Goal: Transaction & Acquisition: Purchase product/service

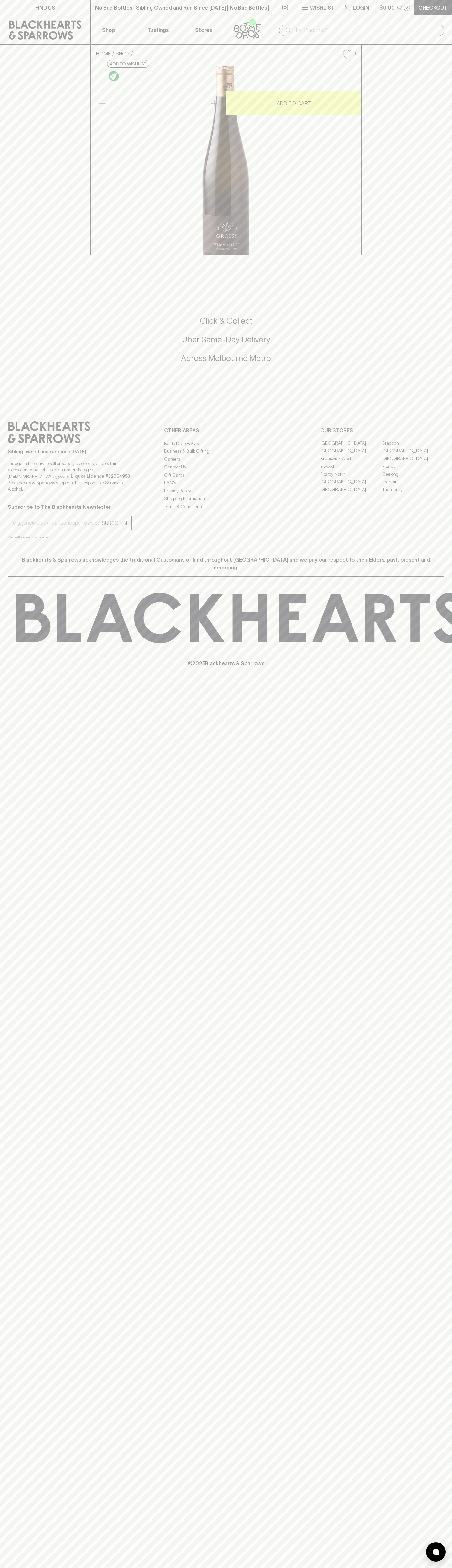
click at [428, 999] on div "FIND US | No Bad Bottles | Sibling Owned and Run Since 2006 | No Bad Bottles | …" at bounding box center [226, 784] width 452 height 1568
click at [293, 1567] on html "FIND US | No Bad Bottles | Sibling Owned and Run Since 2006 | No Bad Bottles | …" at bounding box center [226, 784] width 452 height 1568
click at [5, 160] on div "HOME SHOP Groiss Weinviertal Grüner Veltliner 2022 $34.00 Add to wishlist 10% d…" at bounding box center [226, 150] width 452 height 211
